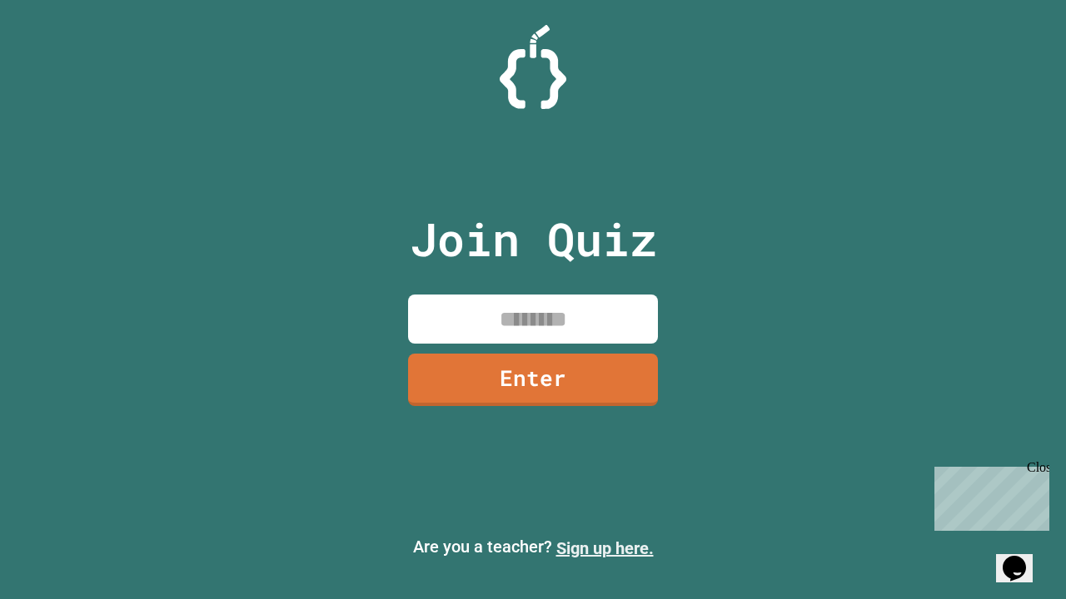
click at [604, 549] on link "Sign up here." at bounding box center [604, 549] width 97 height 20
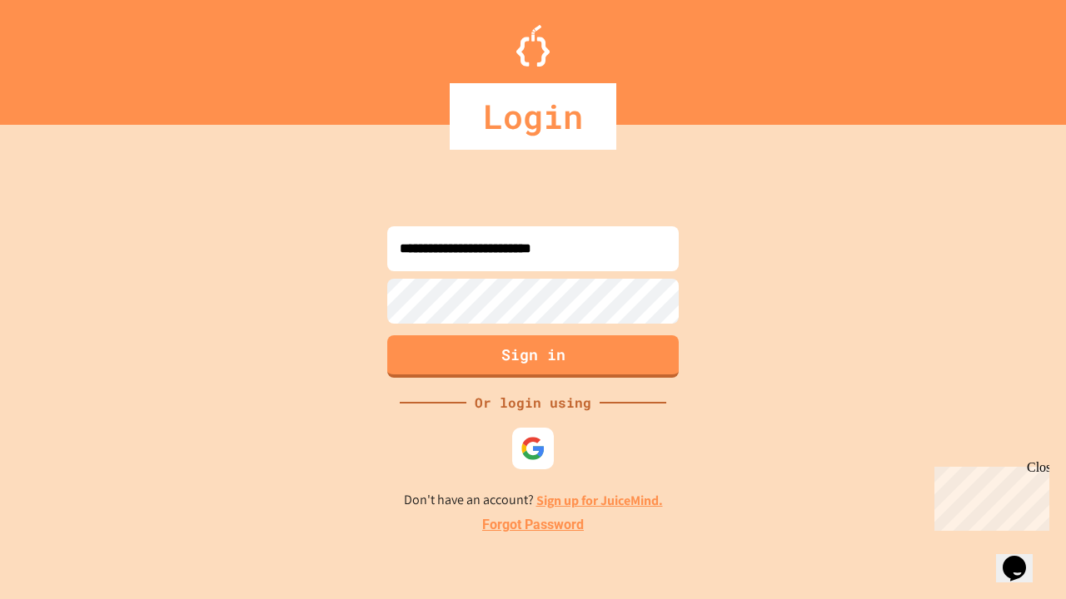
type input "**********"
